Goal: Book appointment/travel/reservation

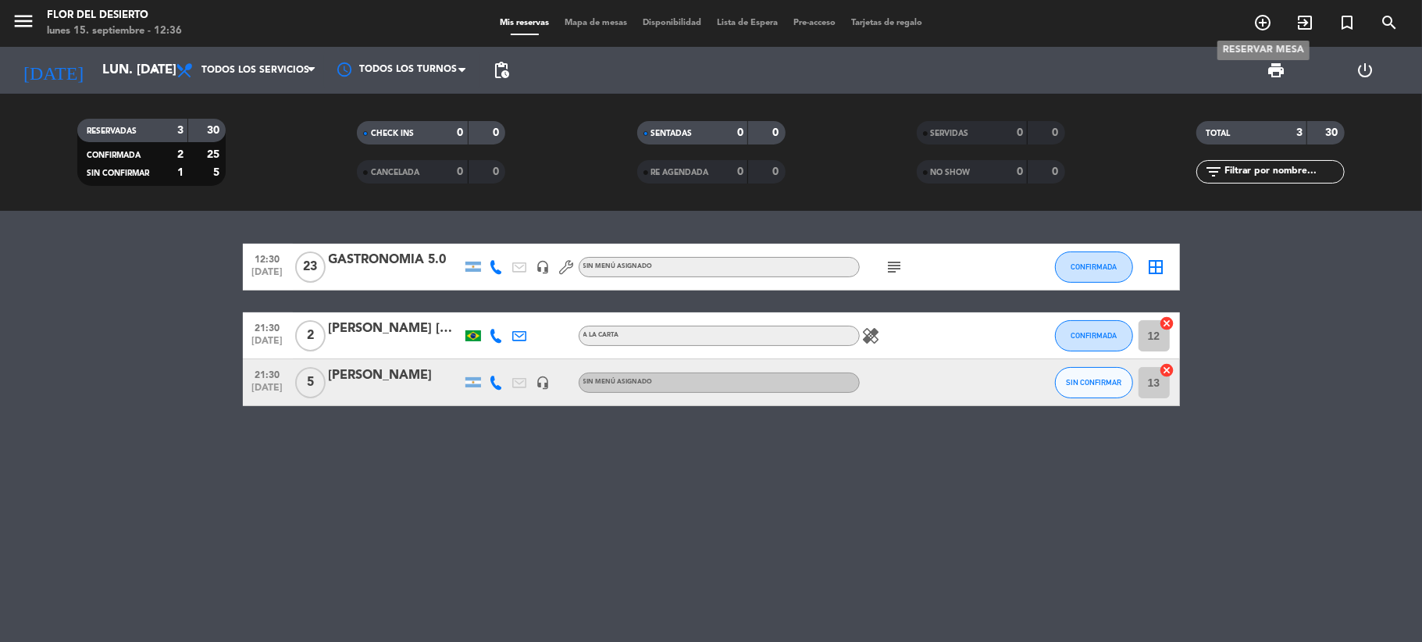
click at [1271, 28] on icon "add_circle_outline" at bounding box center [1262, 22] width 19 height 19
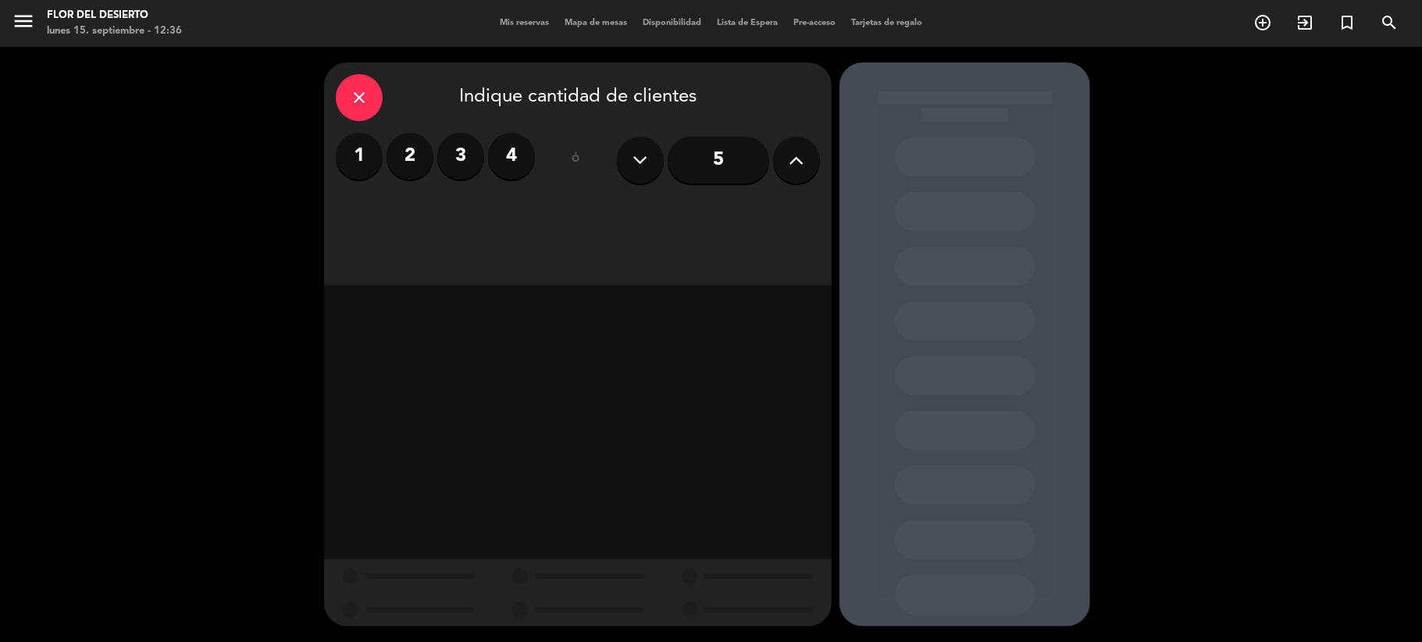
click at [728, 162] on input "5" at bounding box center [719, 160] width 102 height 47
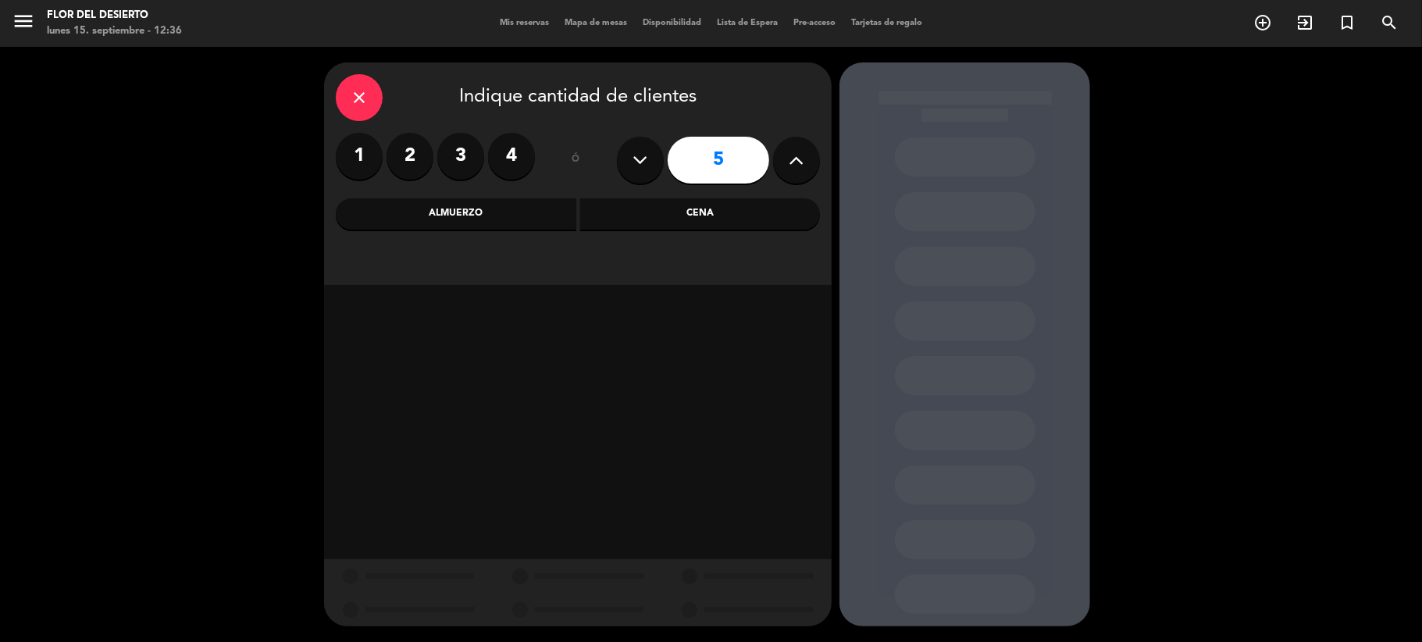
click at [793, 166] on icon at bounding box center [797, 159] width 15 height 23
click at [793, 162] on icon at bounding box center [797, 159] width 15 height 23
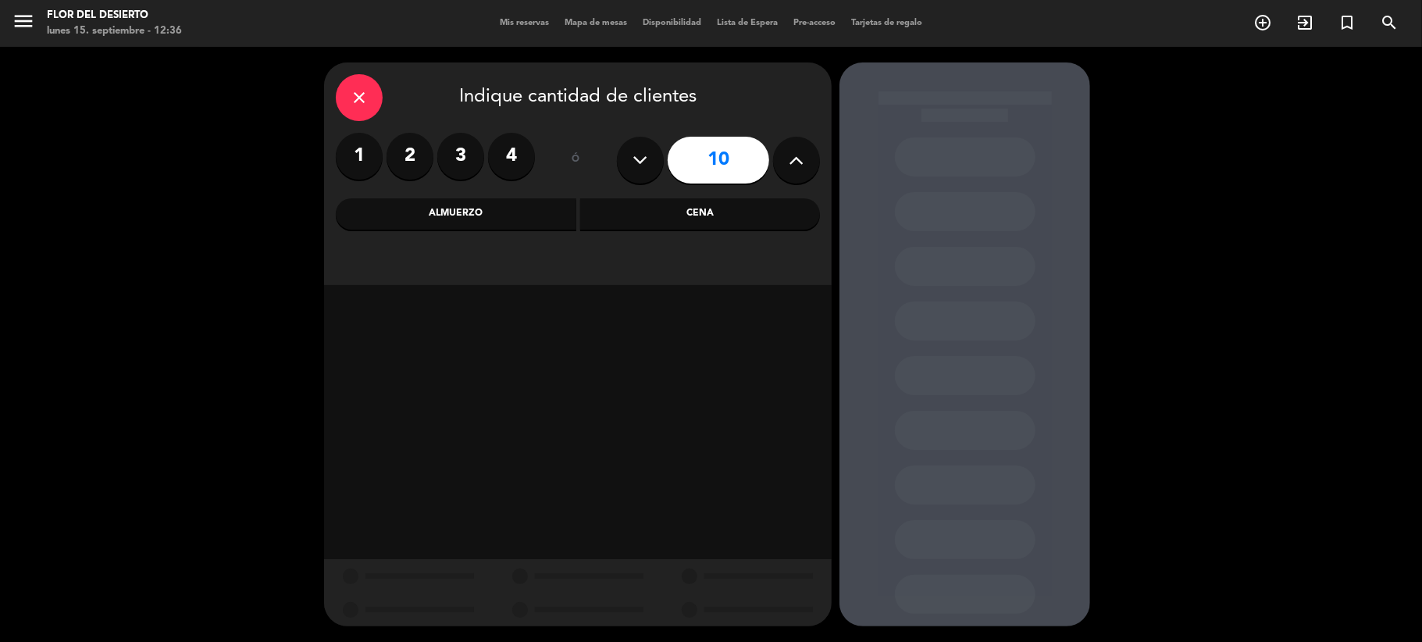
click at [793, 162] on icon at bounding box center [797, 159] width 15 height 23
click at [793, 161] on icon at bounding box center [797, 159] width 15 height 23
type input "12"
click at [466, 205] on div "Almuerzo" at bounding box center [456, 213] width 241 height 31
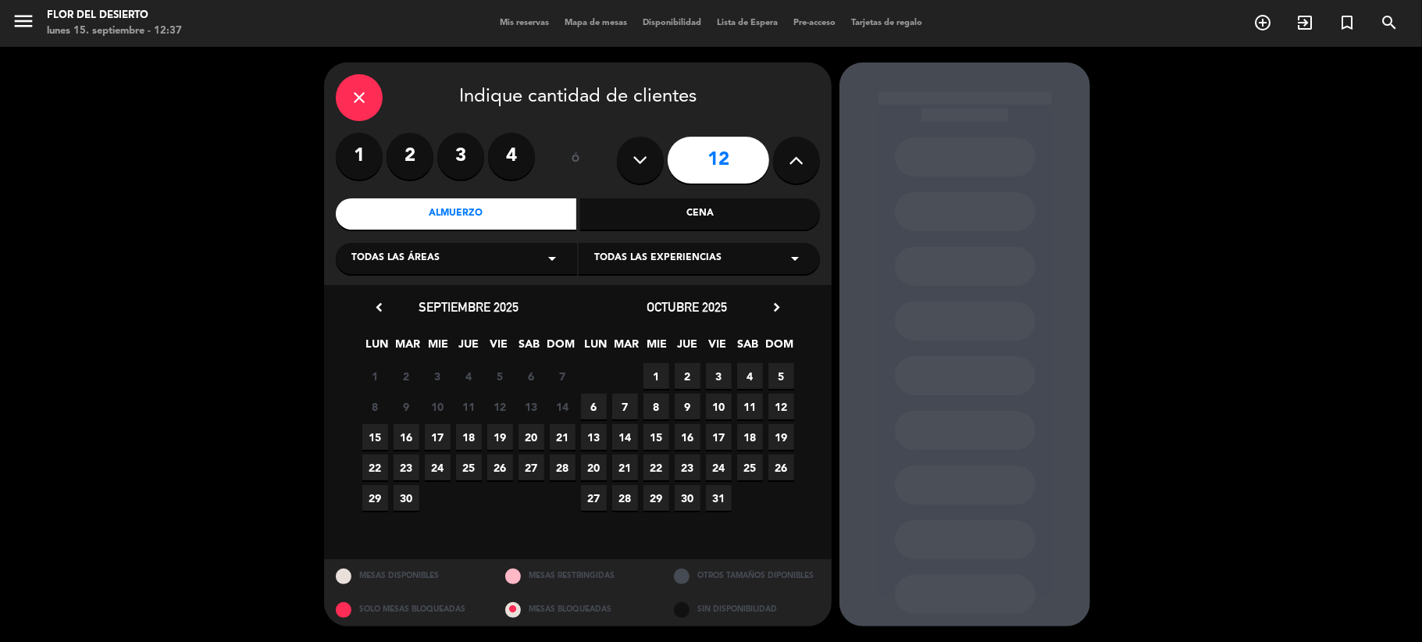
click at [372, 434] on span "15" at bounding box center [375, 437] width 26 height 26
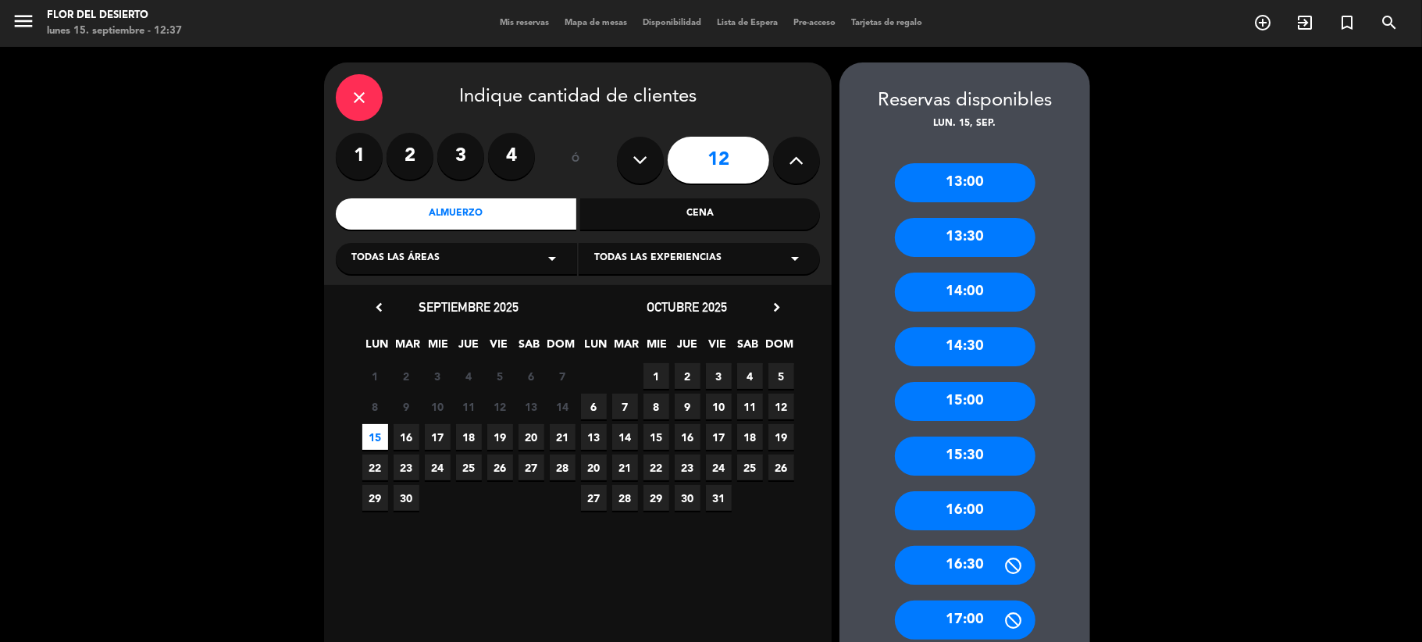
click at [998, 181] on div "13:00" at bounding box center [965, 182] width 141 height 39
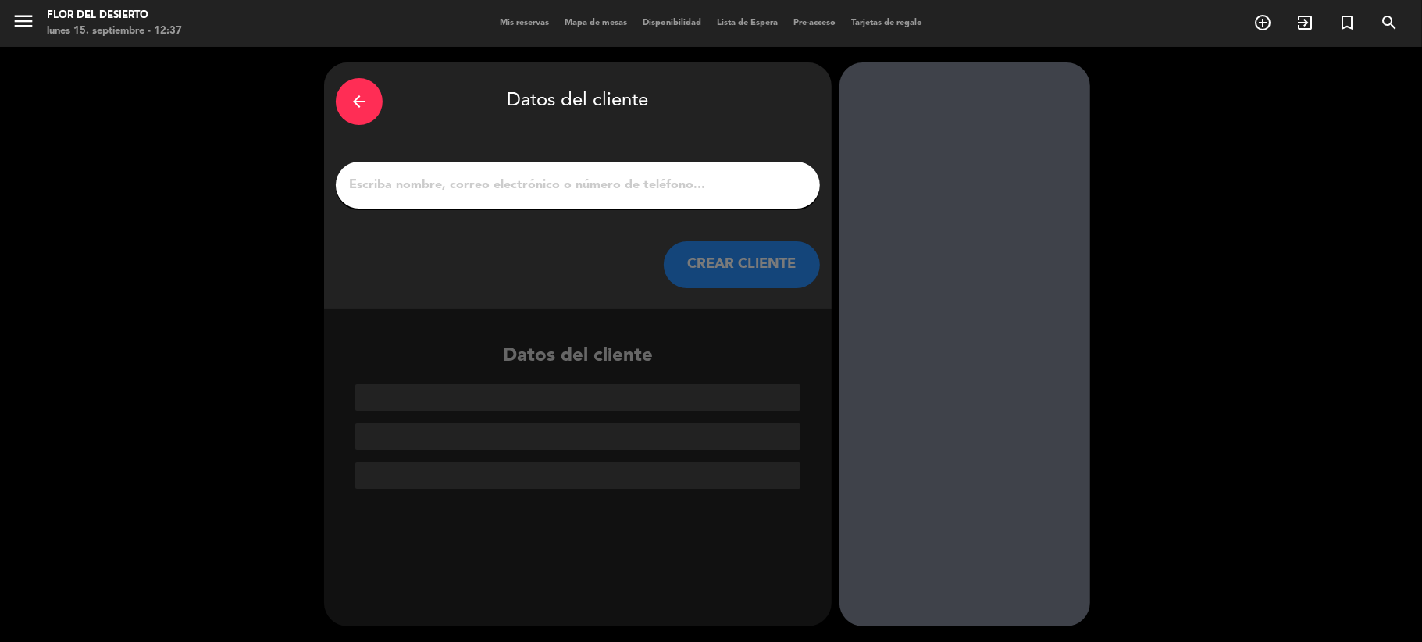
click at [684, 187] on input "1" at bounding box center [578, 185] width 461 height 22
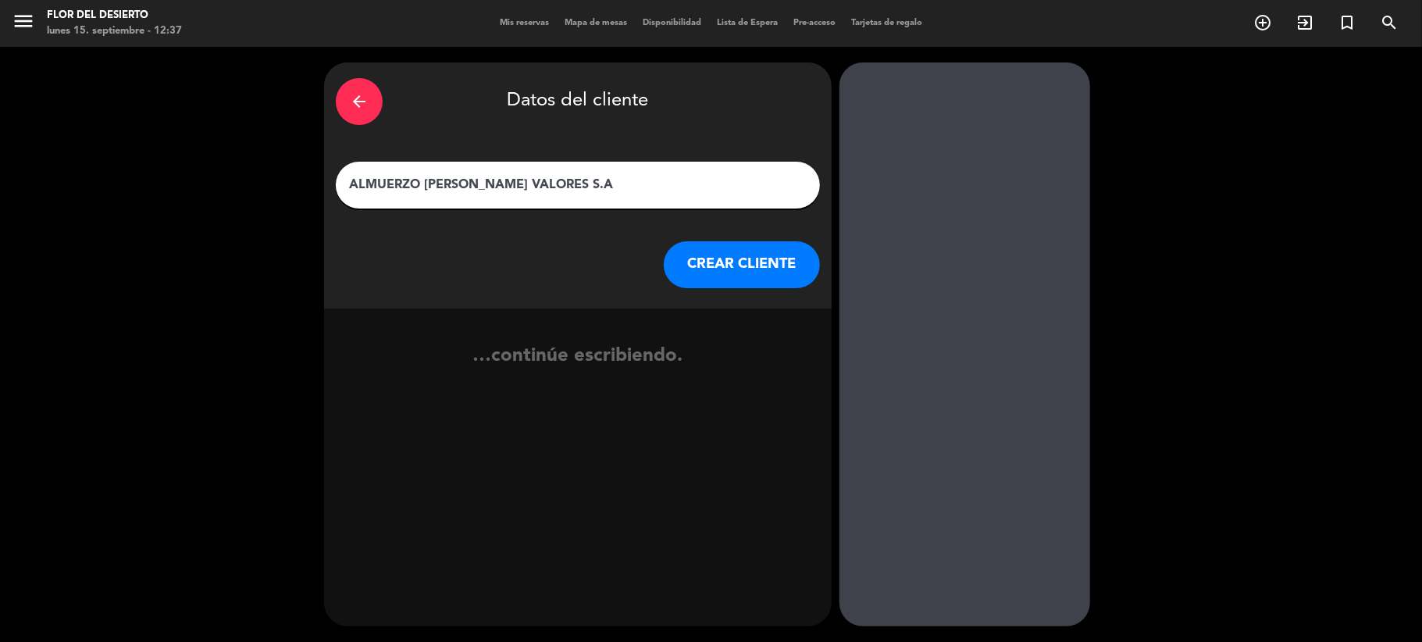
type input "ALMUERZO [PERSON_NAME] VALORES S.A"
click at [726, 262] on button "CREAR CLIENTE" at bounding box center [742, 264] width 156 height 47
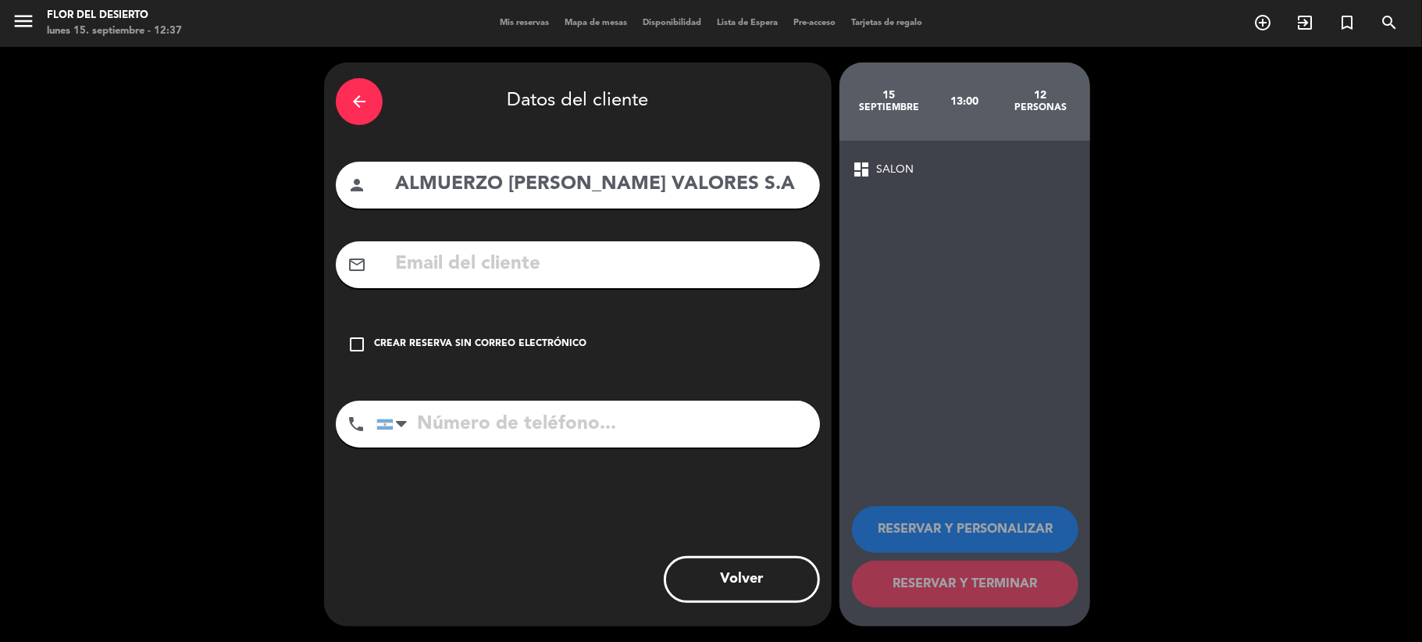
click at [548, 337] on div "Crear reserva sin correo electrónico" at bounding box center [480, 345] width 212 height 16
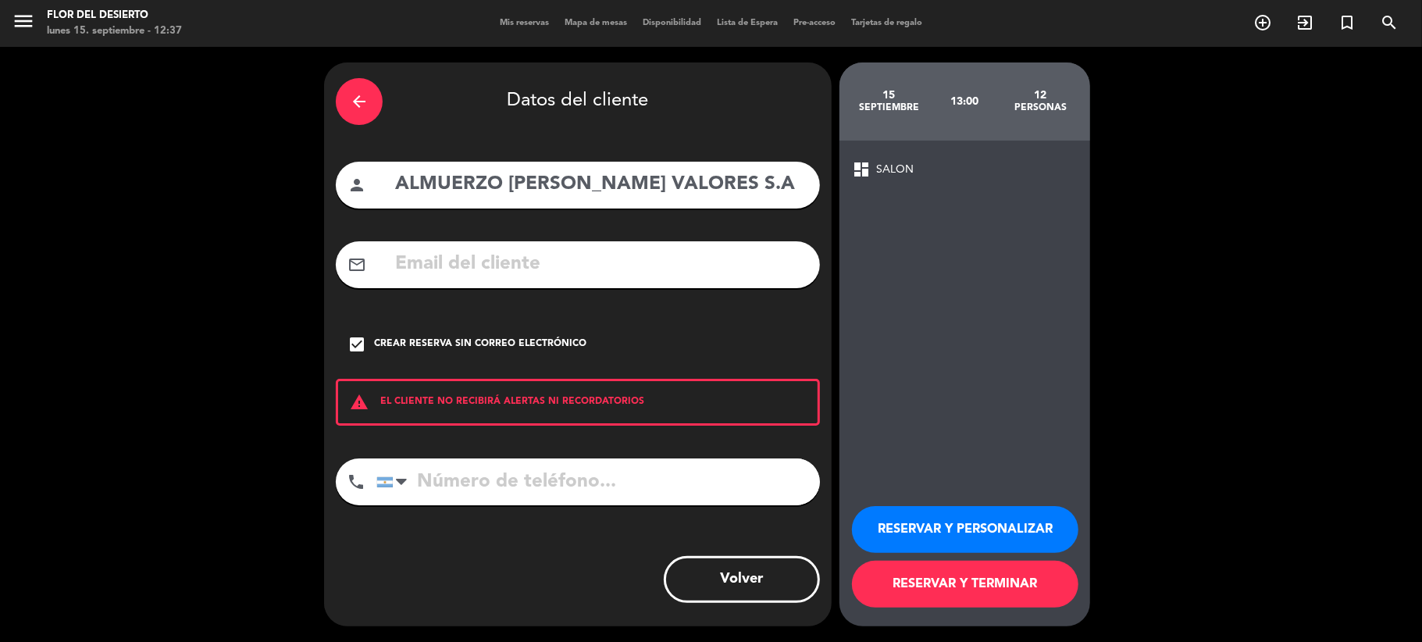
click at [997, 534] on button "RESERVAR Y PERSONALIZAR" at bounding box center [965, 529] width 226 height 47
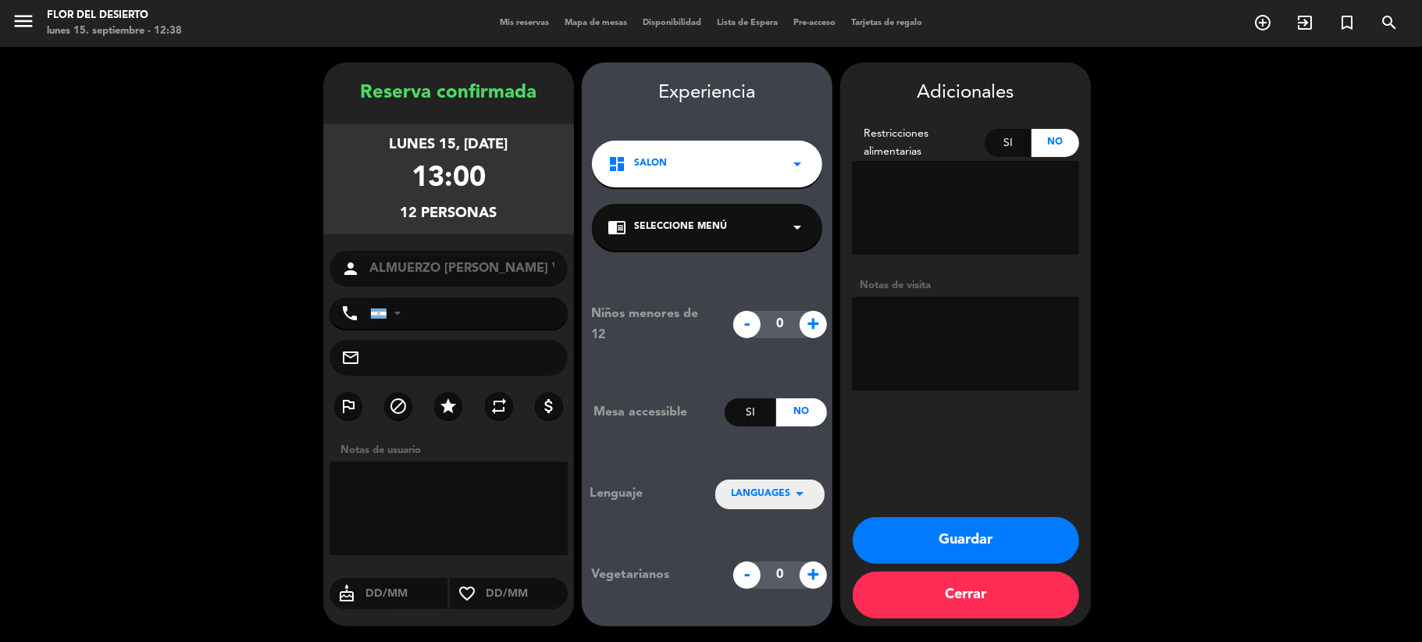
click at [918, 345] on textarea at bounding box center [965, 344] width 227 height 94
paste textarea "13hs [PERSON_NAME] [PERSON_NAME] [PERSON_NAME] - ENSALADA [PERSON_NAME] - TAGLI…"
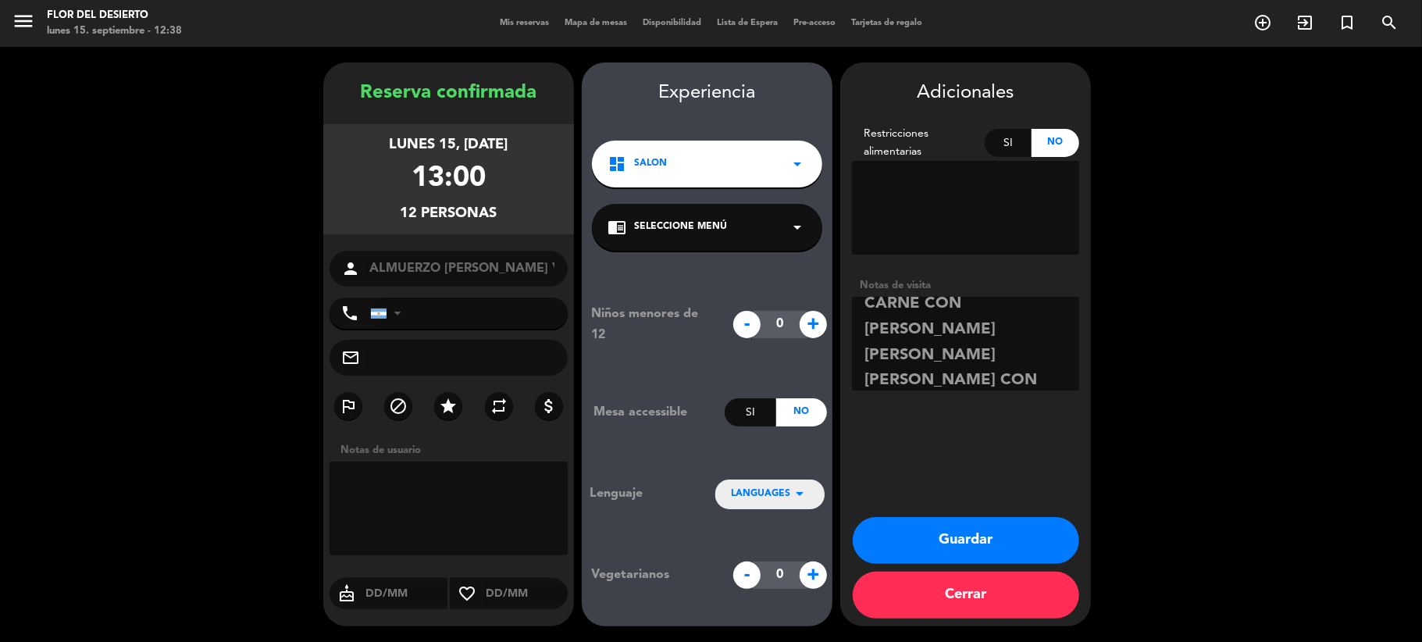
type textarea "13hs [PERSON_NAME] [PERSON_NAME] [PERSON_NAME] - ENSALADA [PERSON_NAME] - TAGLI…"
click at [925, 531] on button "Guardar" at bounding box center [966, 540] width 226 height 47
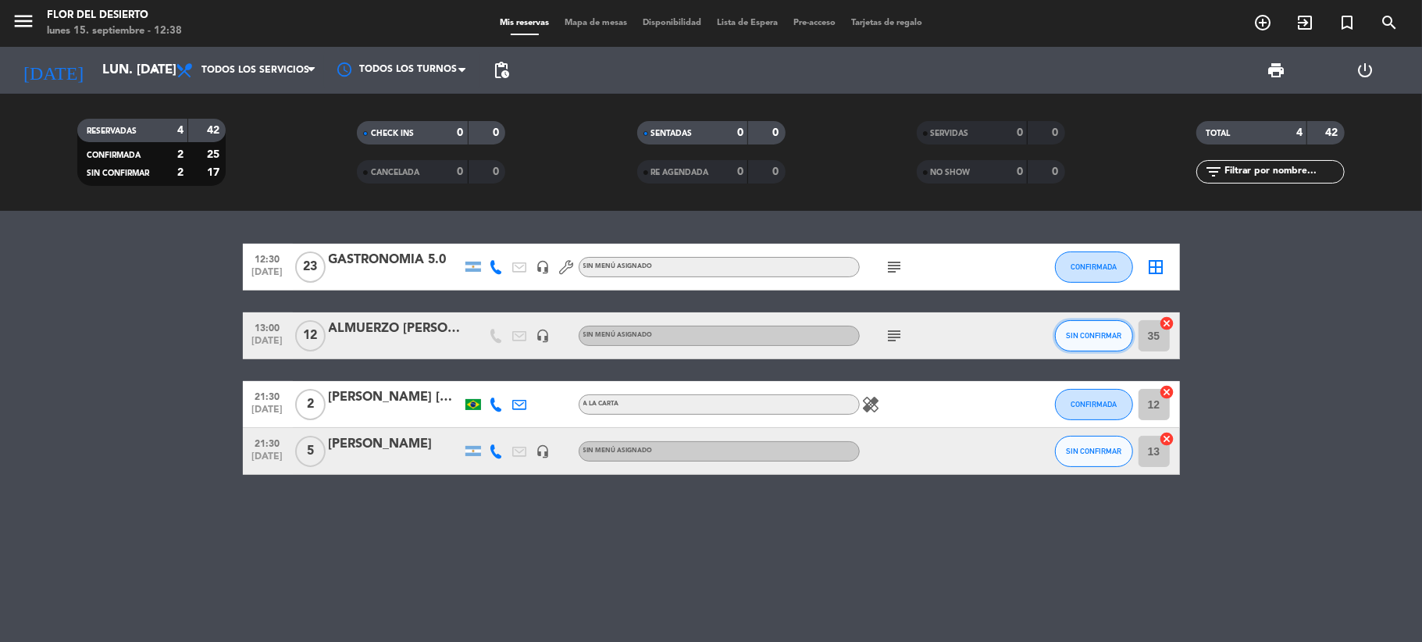
click at [1079, 320] on button "SIN CONFIRMAR" at bounding box center [1094, 335] width 78 height 31
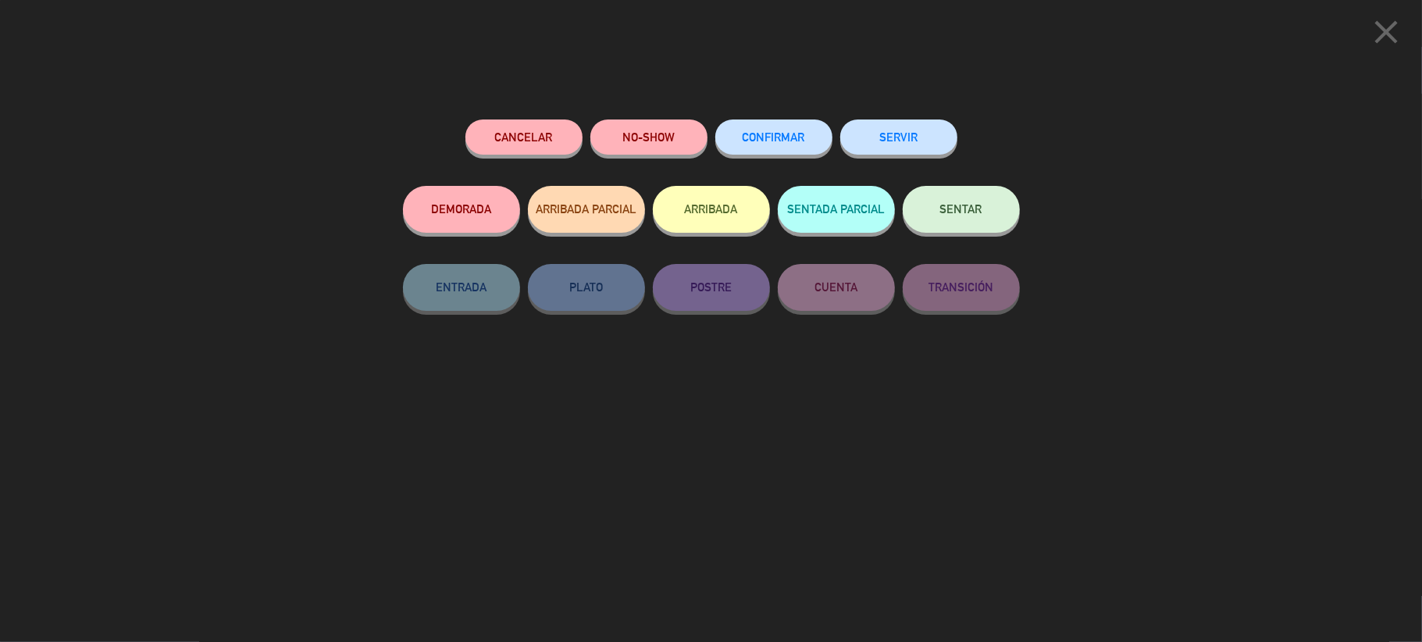
click at [789, 137] on span "CONFIRMAR" at bounding box center [774, 136] width 62 height 13
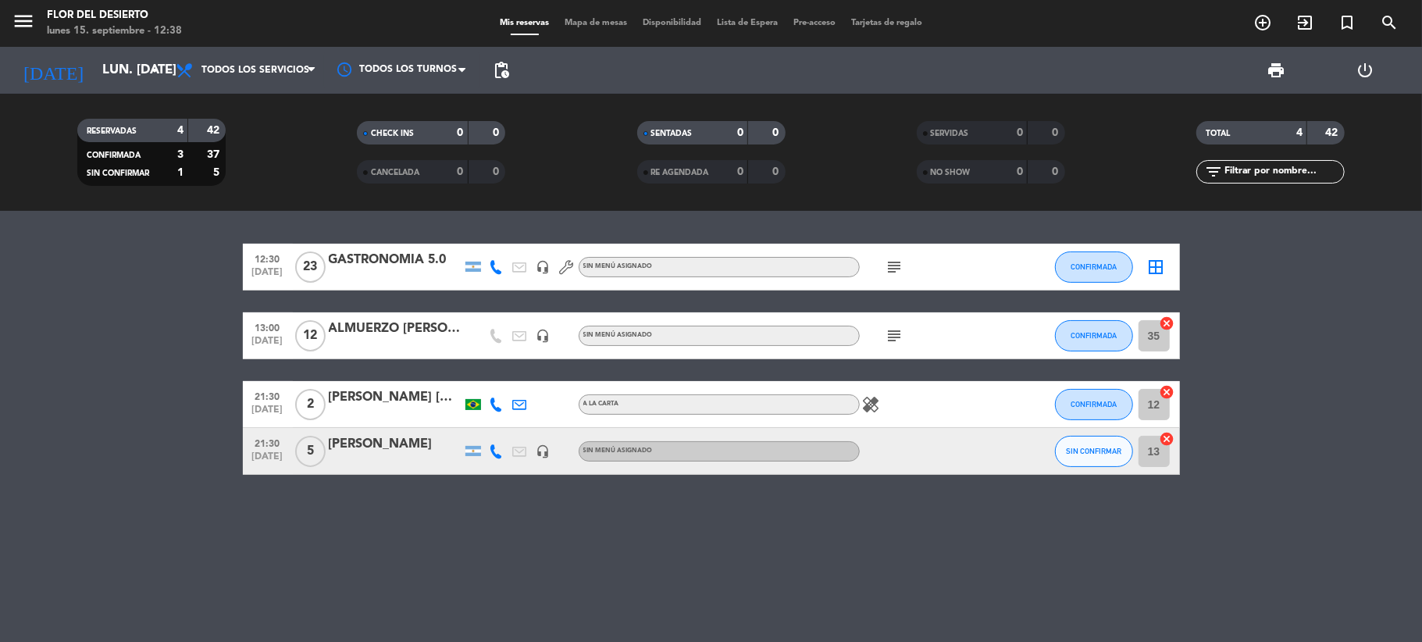
click at [897, 335] on icon "subject" at bounding box center [895, 335] width 19 height 19
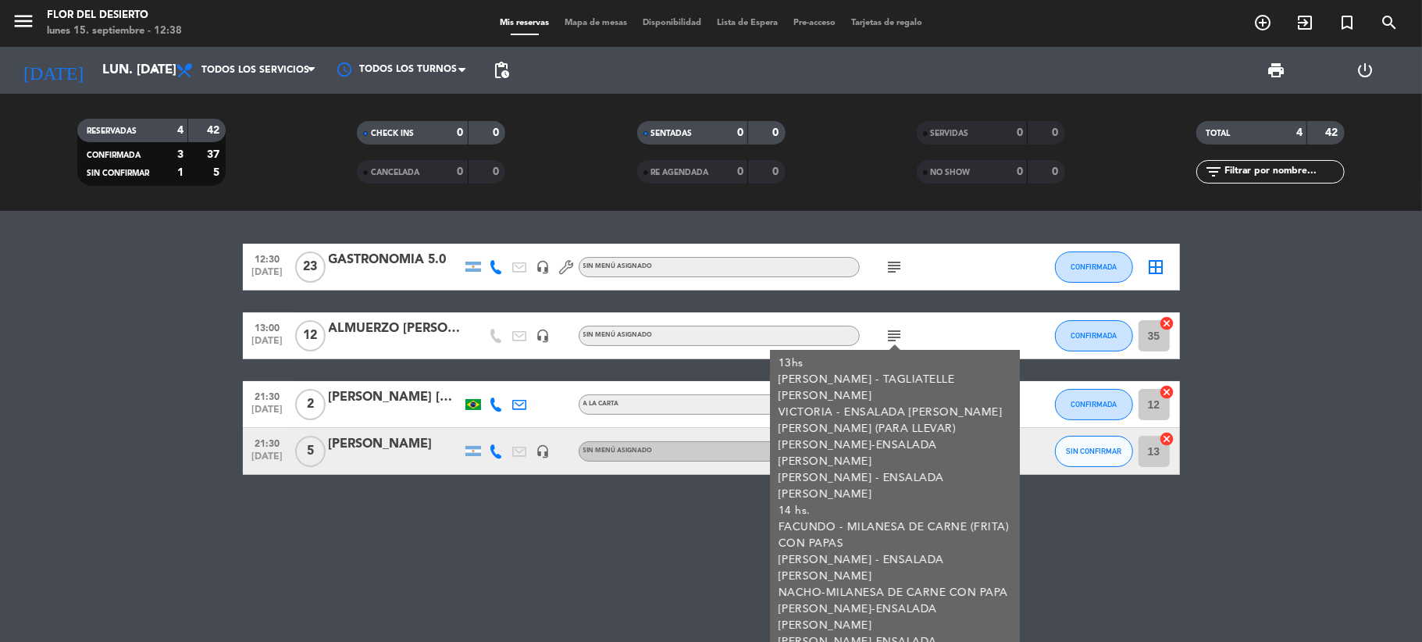
click at [713, 559] on div "12:30 [DATE] GASTRONOMIA 5.0 headset_mic Sin menú asignado subject CONFIRMADA b…" at bounding box center [711, 426] width 1422 height 431
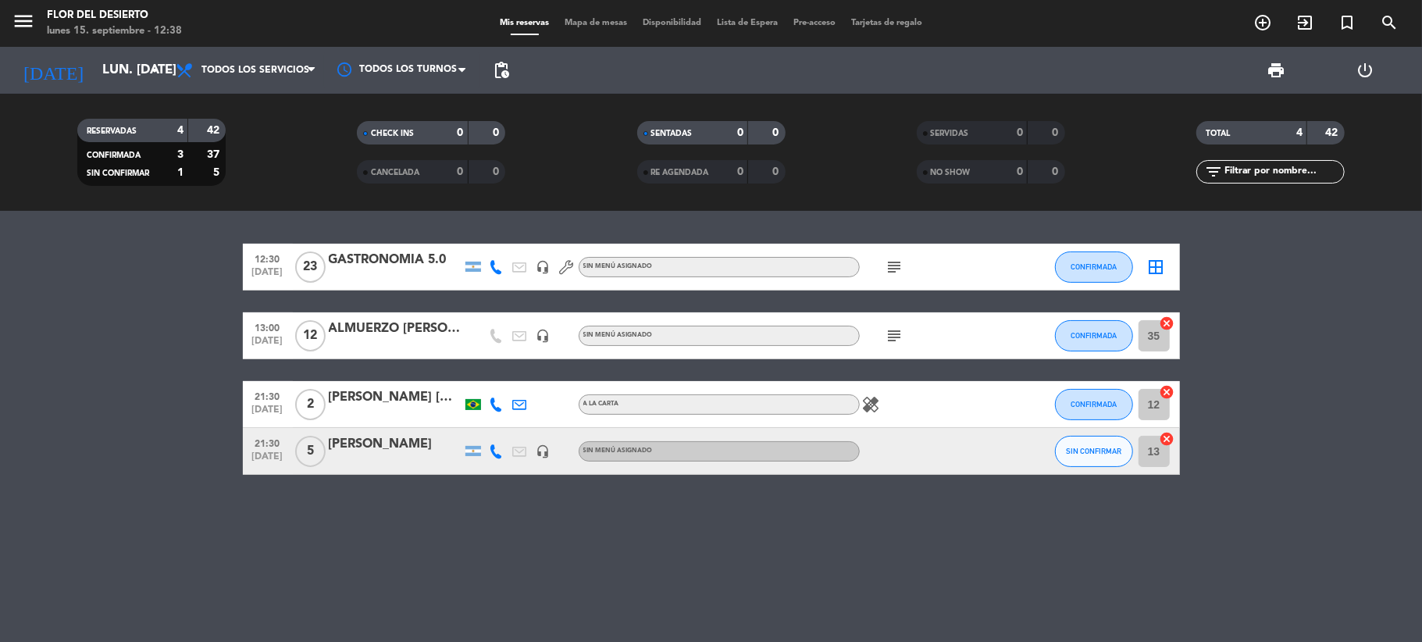
click at [498, 448] on icon at bounding box center [497, 451] width 14 height 14
click at [530, 426] on span at bounding box center [536, 425] width 12 height 12
click at [1096, 442] on button "SIN CONFIRMAR" at bounding box center [1094, 451] width 78 height 31
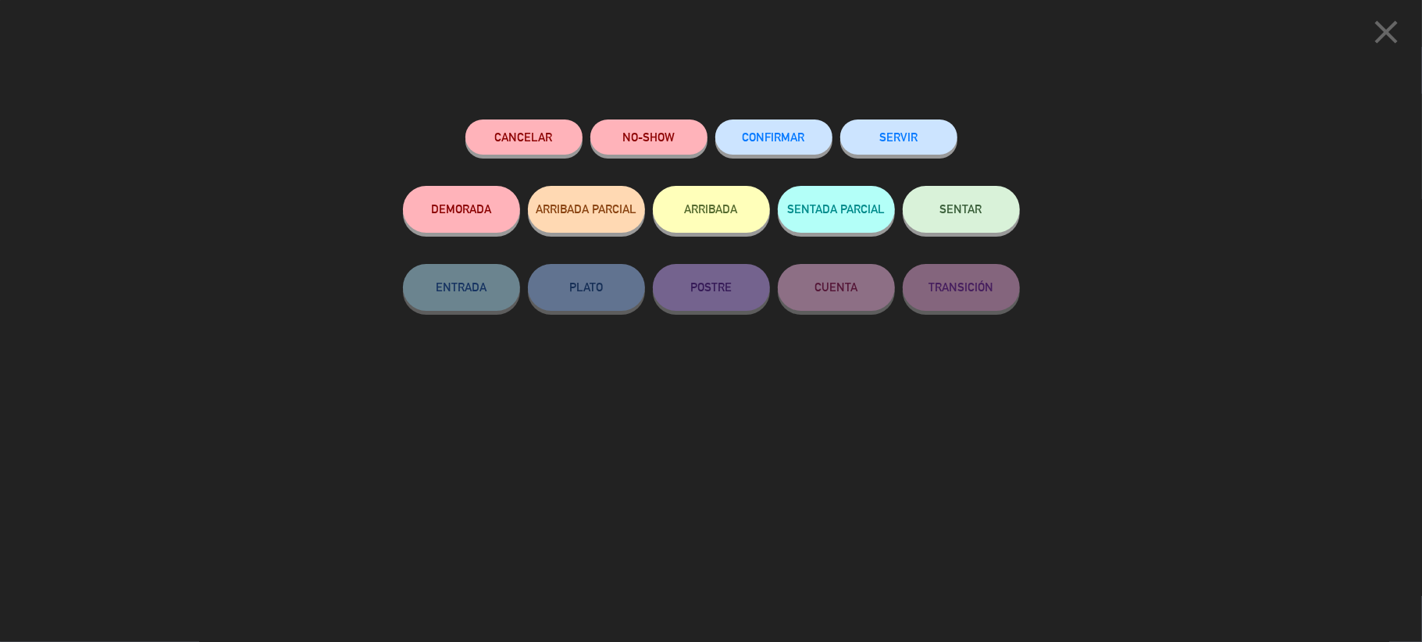
click at [795, 144] on button "CONFIRMAR" at bounding box center [773, 136] width 117 height 35
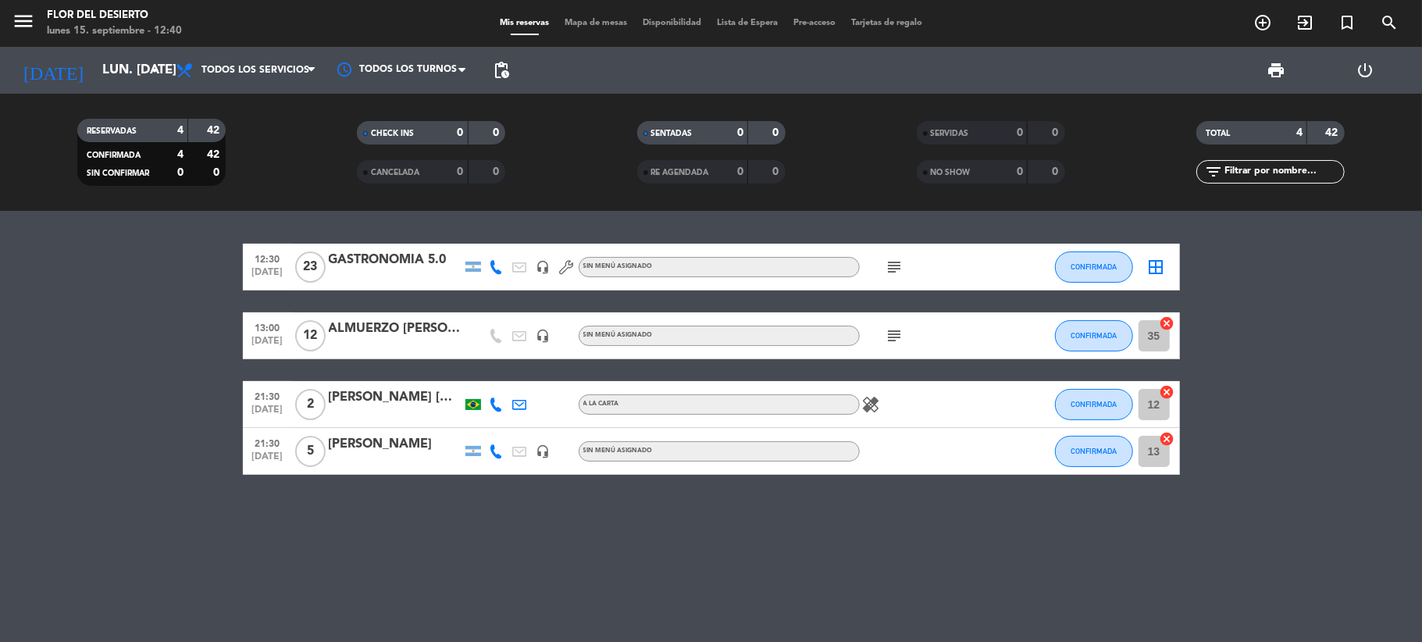
click at [500, 404] on icon at bounding box center [497, 405] width 14 height 14
click at [872, 405] on icon "healing" at bounding box center [871, 404] width 19 height 19
click at [918, 392] on div "healing - Alergia a [PERSON_NAME] do Mar" at bounding box center [930, 404] width 141 height 46
click at [1175, 260] on div "border_all" at bounding box center [1156, 267] width 47 height 46
click at [413, 255] on div "GASTRONOMIA 5.0" at bounding box center [395, 260] width 133 height 20
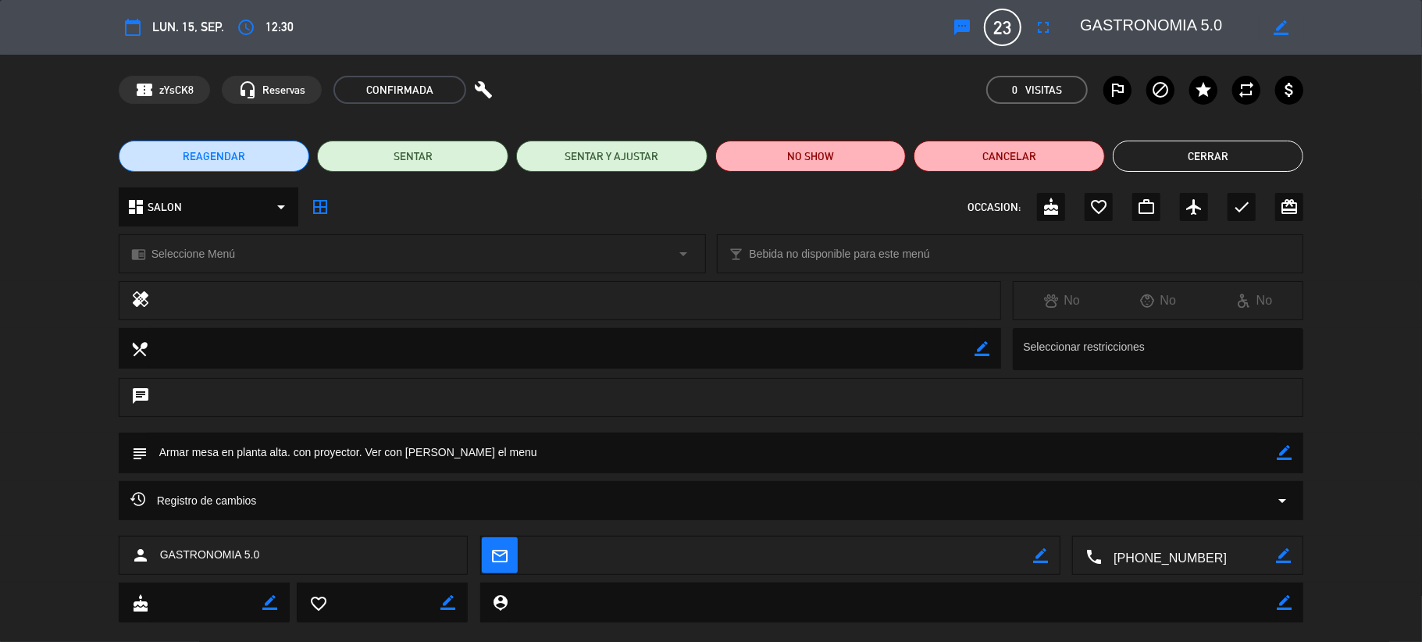
click at [1225, 147] on button "Cerrar" at bounding box center [1208, 156] width 191 height 31
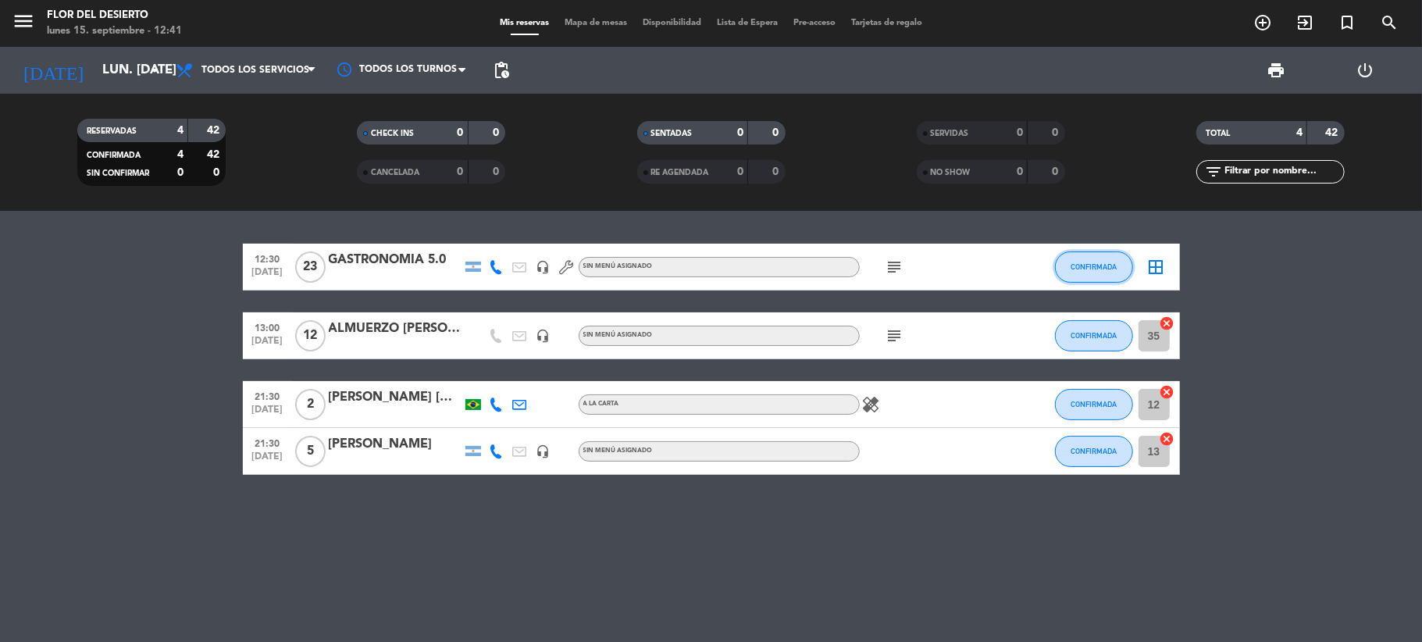
click at [1081, 260] on button "CONFIRMADA" at bounding box center [1094, 266] width 78 height 31
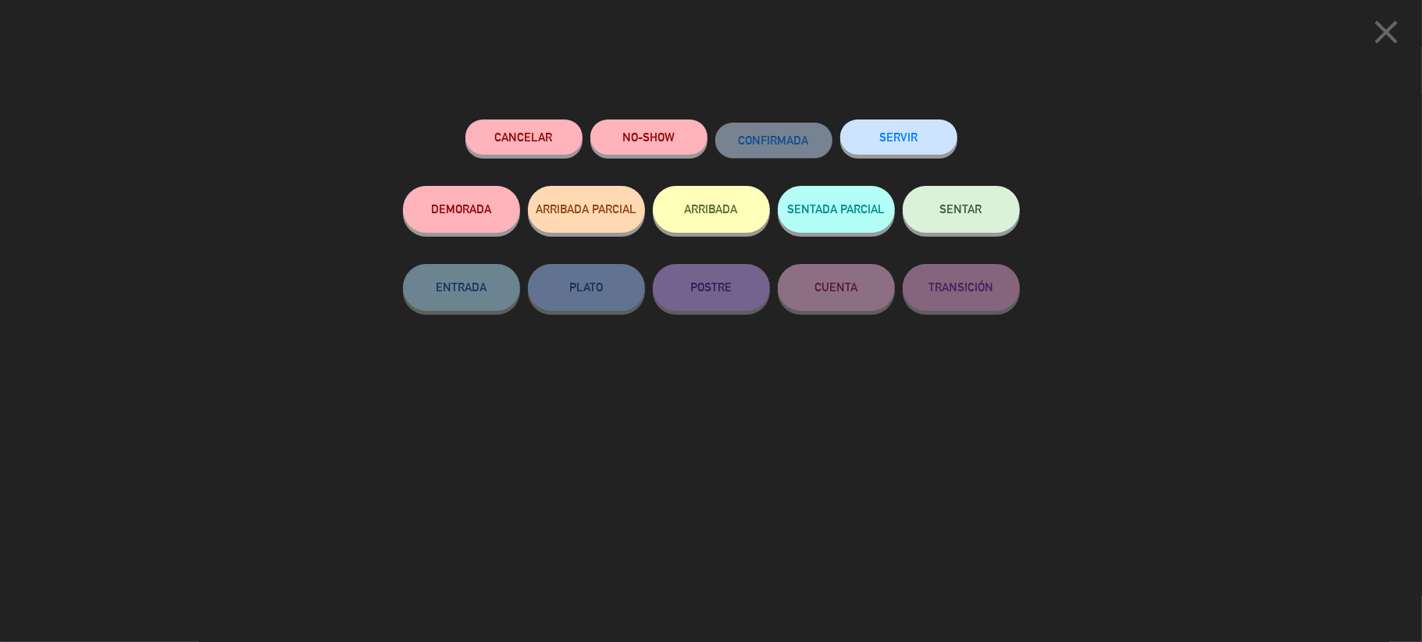
click at [975, 205] on span "SENTAR" at bounding box center [961, 208] width 42 height 13
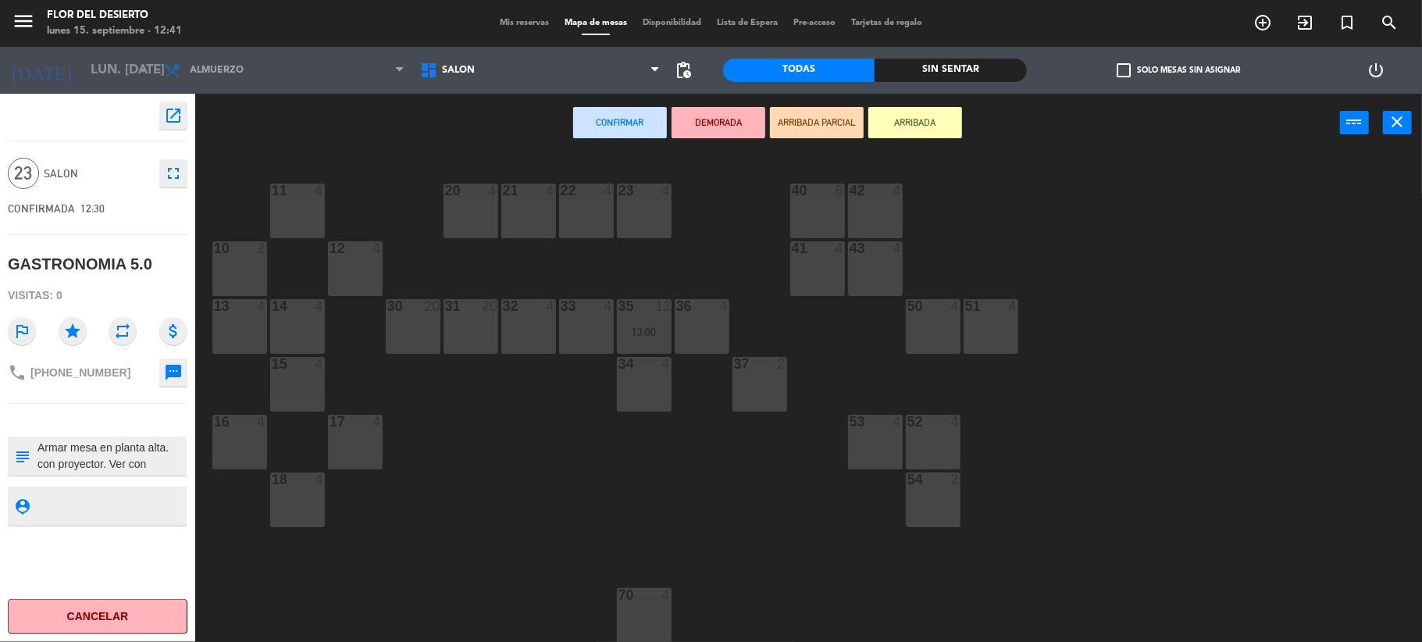
click at [1157, 347] on div "11 4 20 4 21 4 22 4 23 4 40 6 42 4 10 2 12 4 41 4 43 4 13 4 14 4 30 20 31 20 32…" at bounding box center [815, 400] width 1213 height 490
click at [614, 117] on button "Confirmar" at bounding box center [620, 122] width 94 height 31
click at [1415, 128] on div "Confirmar DEMORADA ARRIBADA PARCIAL ARRIBADA power_input close Cerrar" at bounding box center [808, 123] width 1227 height 59
click at [1409, 127] on button "close" at bounding box center [1397, 122] width 29 height 23
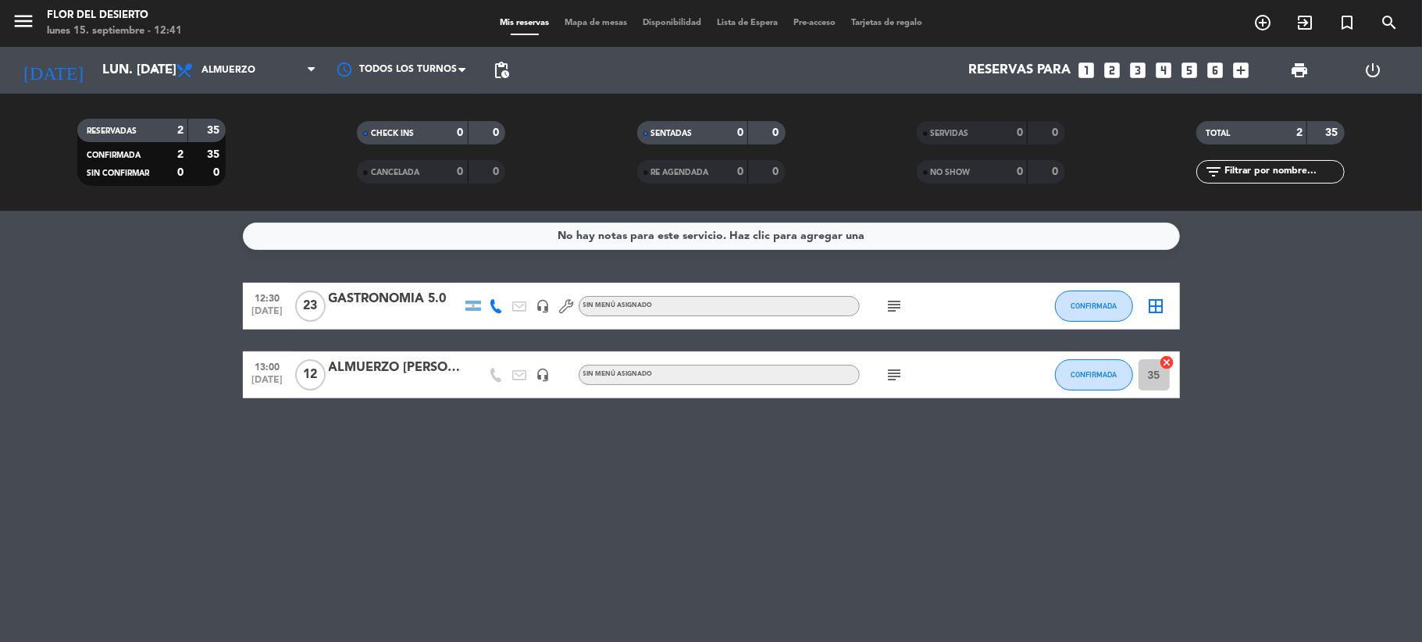
click at [594, 27] on span "Mapa de mesas" at bounding box center [596, 23] width 78 height 9
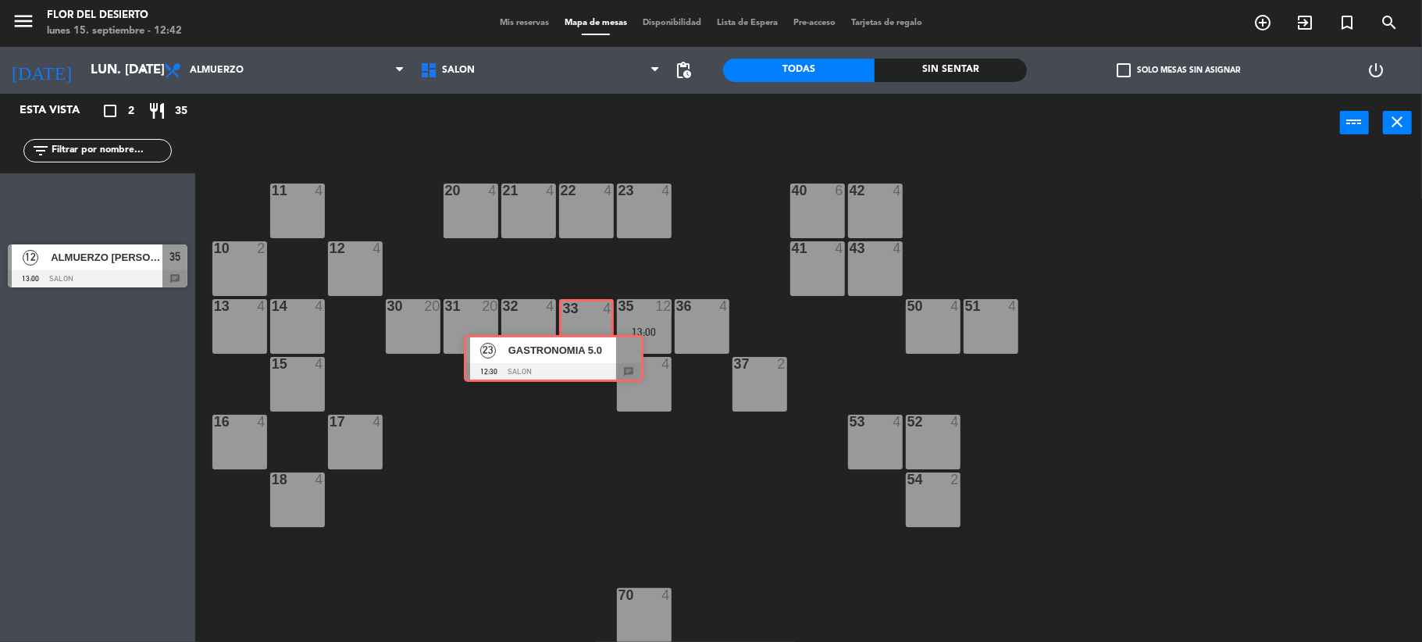
drag, startPoint x: 127, startPoint y: 185, endPoint x: 583, endPoint y: 339, distance: 481.3
click at [583, 339] on div "Esta vista crop_square 2 restaurant 35 filter_list 23 GASTRONOMIA 5.0 12:30 SAL…" at bounding box center [711, 369] width 1422 height 551
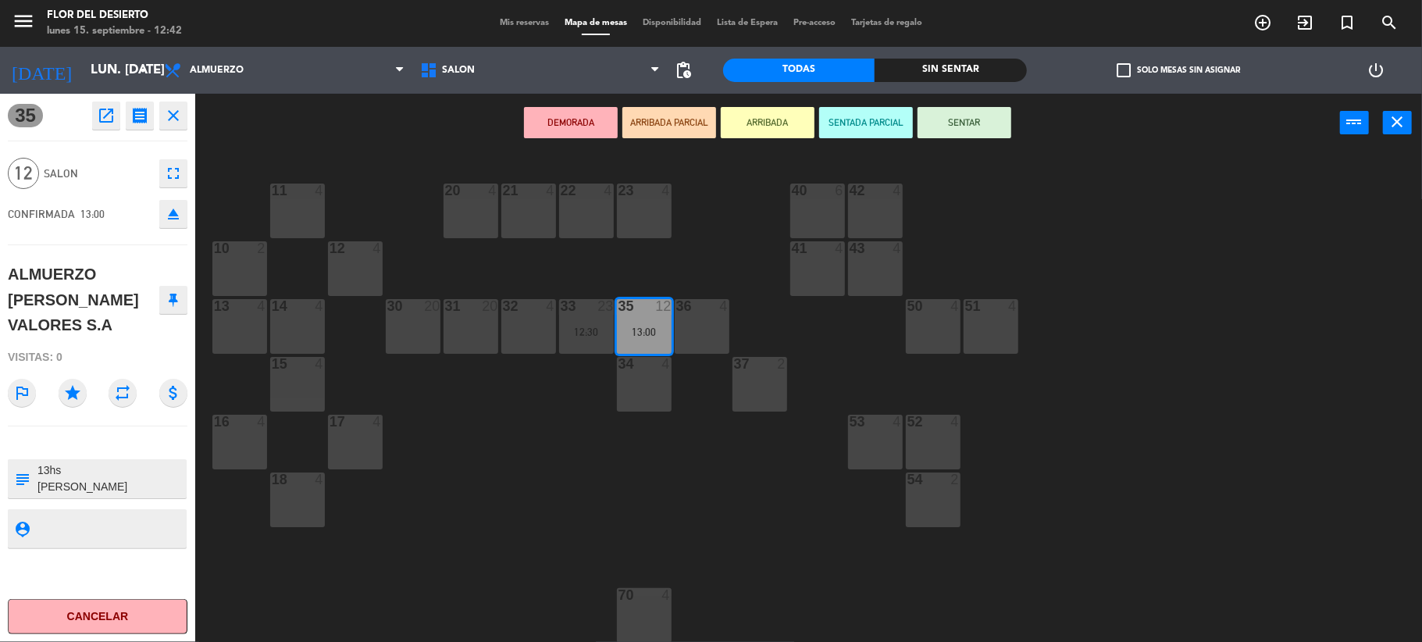
drag, startPoint x: 634, startPoint y: 330, endPoint x: 422, endPoint y: 320, distance: 212.6
click at [470, 148] on div "DEMORADA ARRIBADA PARCIAL ARRIBADA SENTADA PARCIAL SENTAR power_input close" at bounding box center [767, 123] width 1145 height 59
click at [173, 111] on icon "close" at bounding box center [173, 115] width 19 height 19
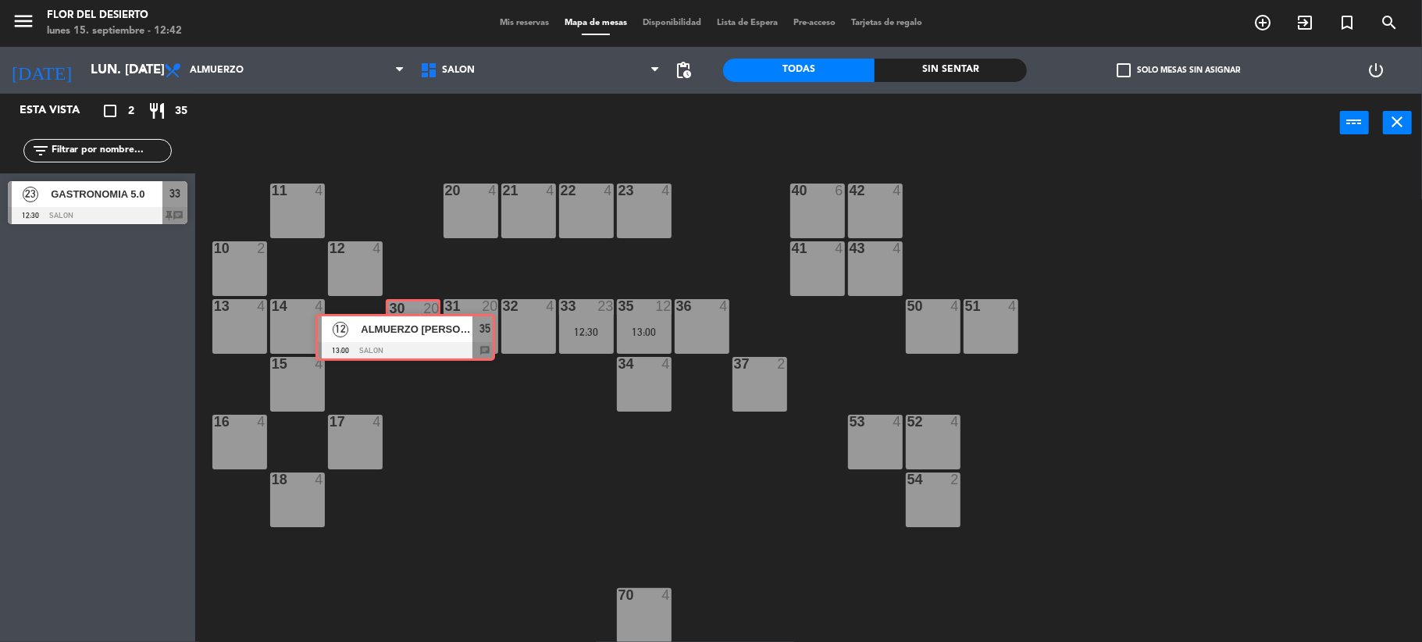
drag, startPoint x: 139, startPoint y: 276, endPoint x: 411, endPoint y: 329, distance: 276.8
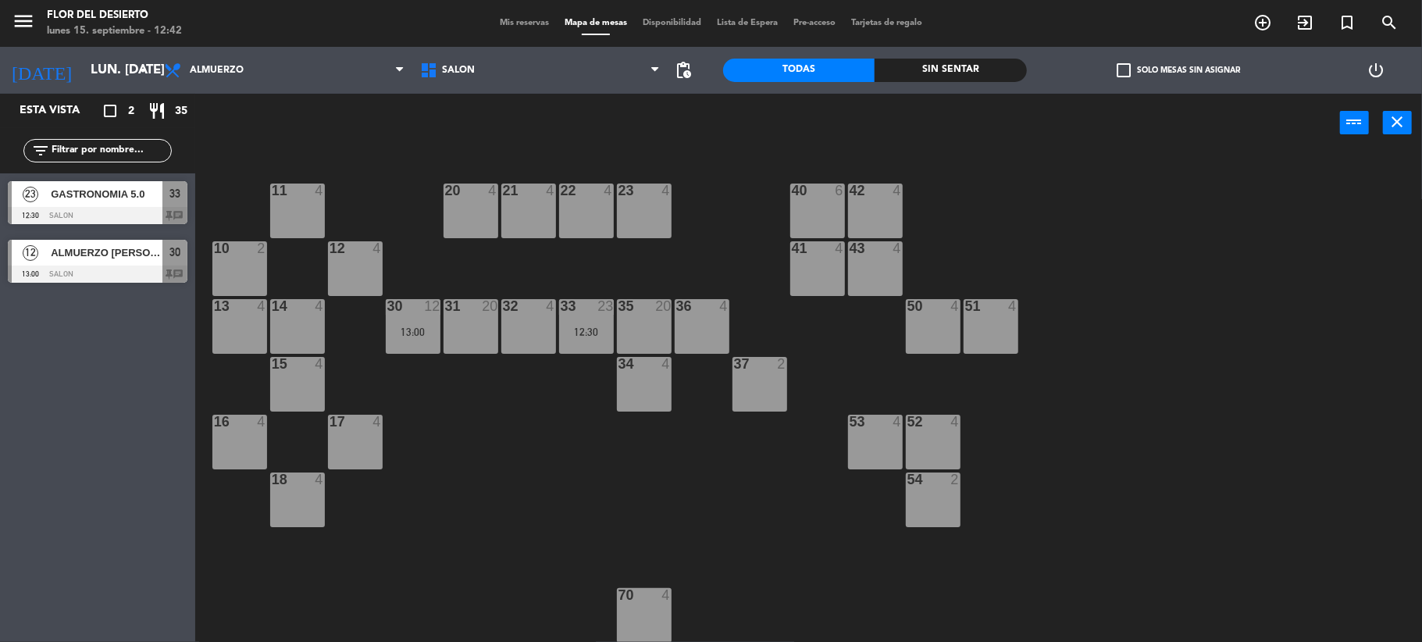
click at [1167, 36] on div "add_circle_outline exit_to_app turned_in_not search" at bounding box center [1244, 23] width 355 height 28
click at [1157, 117] on div "power_input close" at bounding box center [767, 123] width 1145 height 59
click at [138, 203] on div "GASTRONOMIA 5.0" at bounding box center [105, 194] width 113 height 26
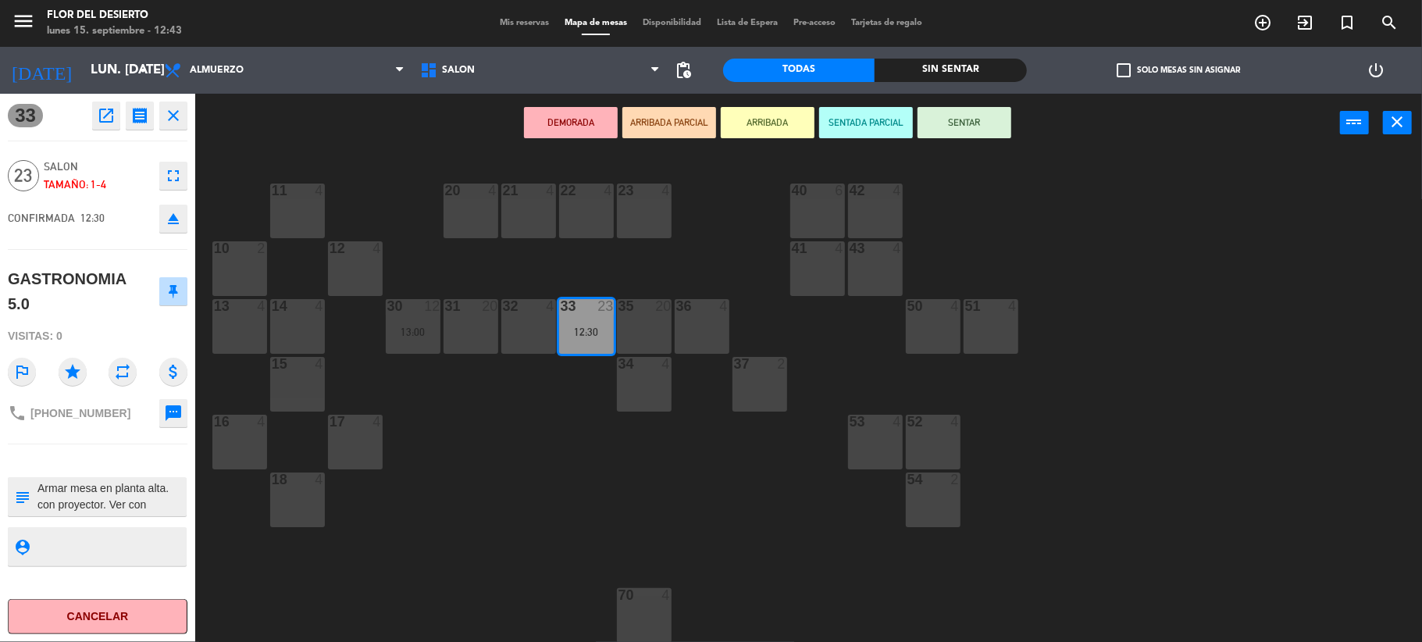
click at [982, 123] on button "SENTAR" at bounding box center [965, 122] width 94 height 31
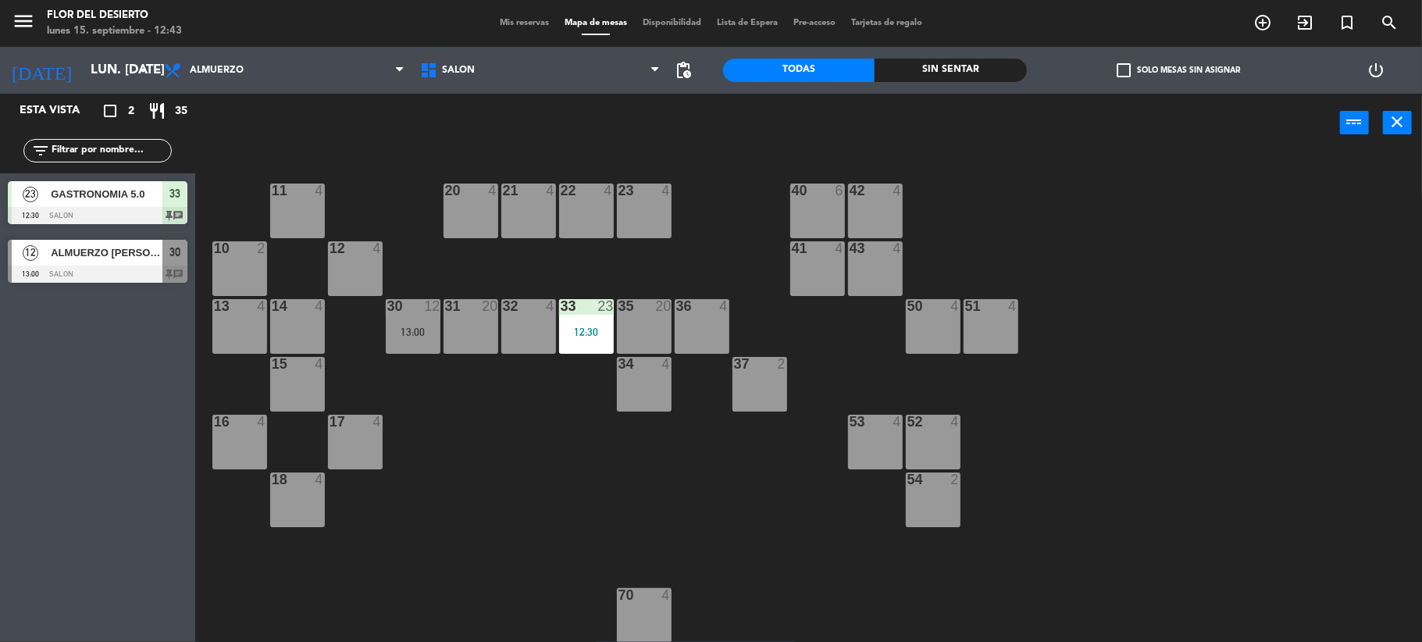
click at [982, 123] on div "power_input close" at bounding box center [767, 123] width 1145 height 59
click at [982, 125] on div "power_input close" at bounding box center [767, 123] width 1145 height 59
click at [981, 125] on div "power_input close" at bounding box center [767, 123] width 1145 height 59
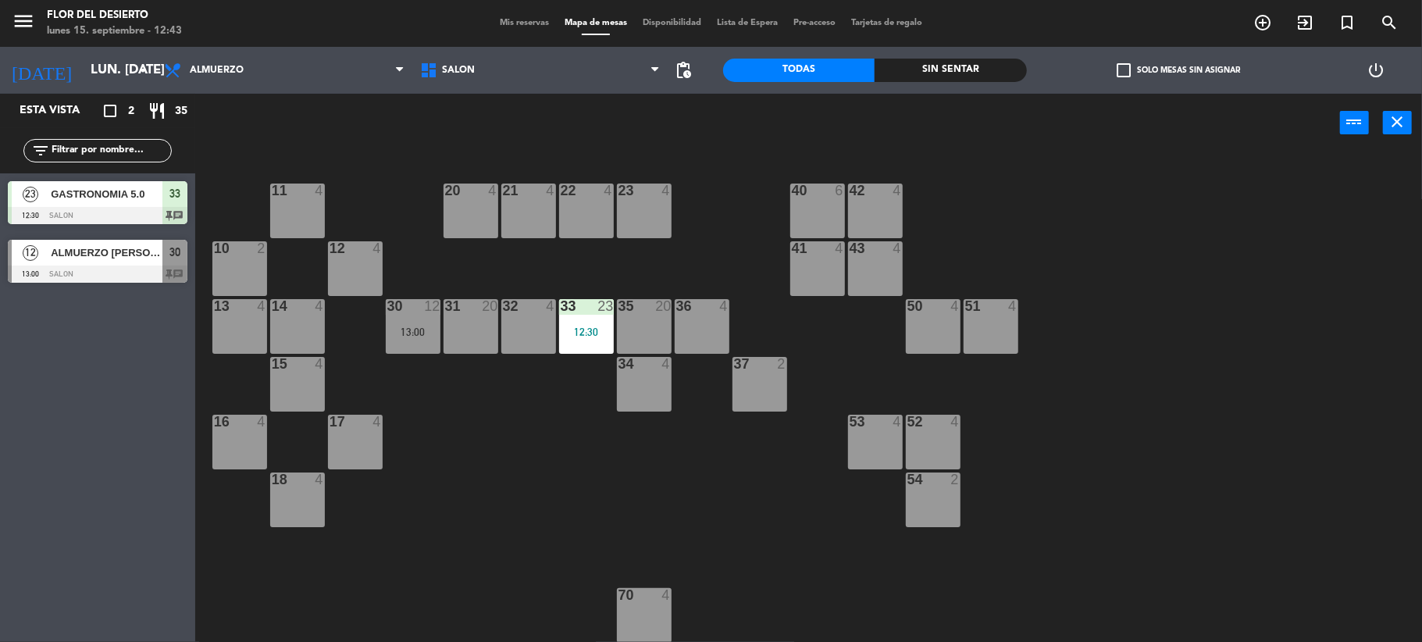
drag, startPoint x: 1420, startPoint y: 379, endPoint x: 1417, endPoint y: 414, distance: 35.3
click at [1417, 420] on div "11 4 20 4 21 4 22 4 23 4 40 6 42 4 10 2 12 4 41 4 43 4 13 4 14 4 30 12 13:00 31…" at bounding box center [815, 400] width 1213 height 490
drag, startPoint x: 1417, startPoint y: 414, endPoint x: 1229, endPoint y: 314, distance: 212.4
click at [1332, 380] on div "11 4 20 4 21 4 22 4 23 4 40 6 42 4 10 2 12 4 41 4 43 4 13 4 14 4 30 12 13:00 31…" at bounding box center [815, 400] width 1213 height 490
